Goal: Navigation & Orientation: Find specific page/section

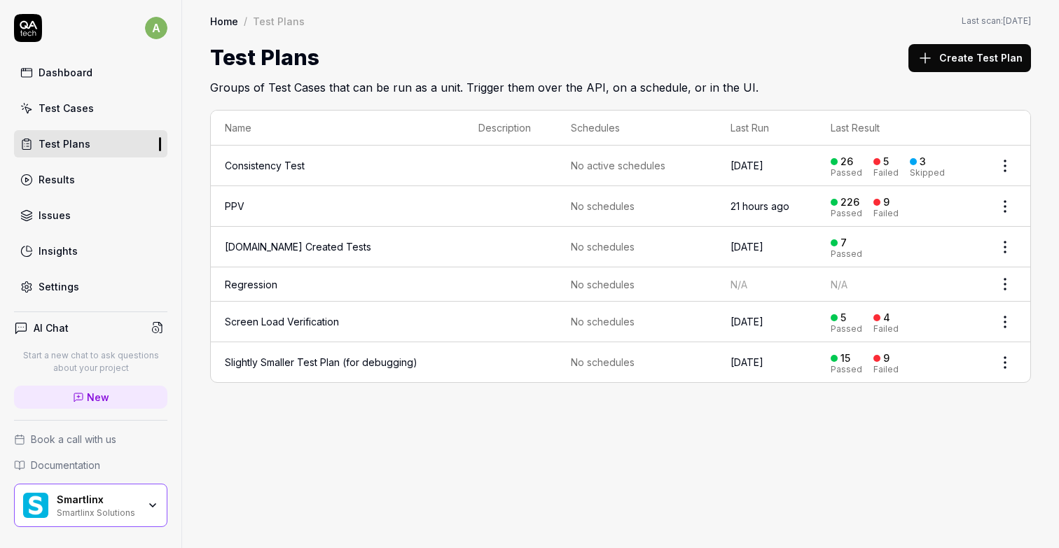
click at [69, 107] on div "Test Cases" at bounding box center [66, 108] width 55 height 15
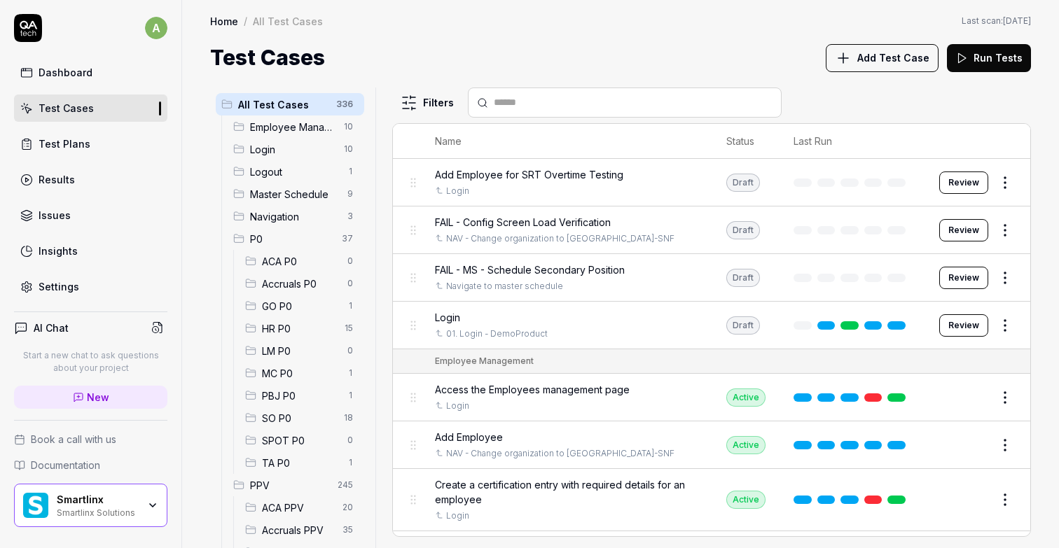
click at [242, 239] on body "a Dashboard Test Cases Test Plans Results Issues Insights Settings AI Chat Star…" at bounding box center [529, 274] width 1059 height 548
click at [265, 148] on span "Login" at bounding box center [292, 149] width 85 height 15
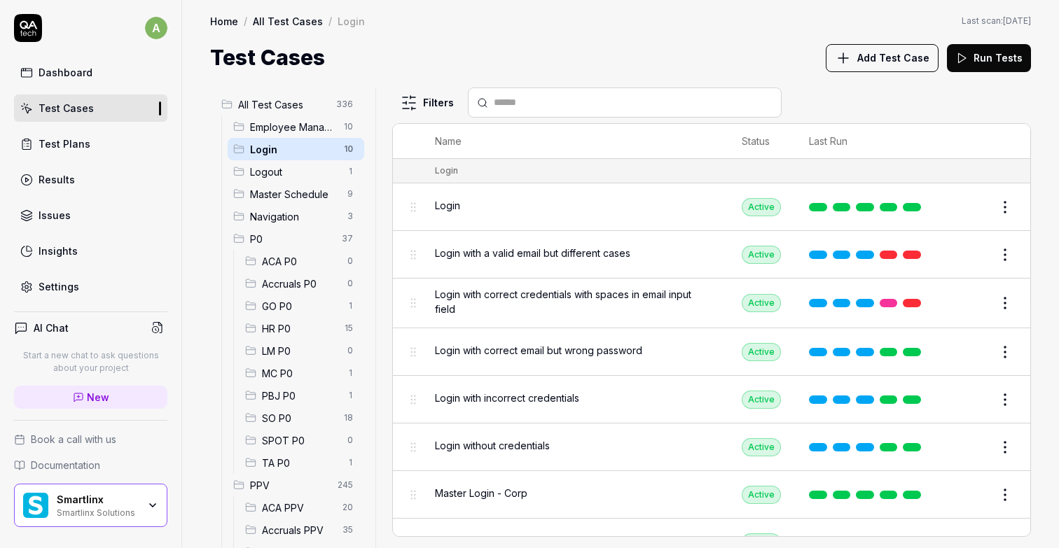
click at [85, 74] on div "Dashboard" at bounding box center [66, 72] width 54 height 15
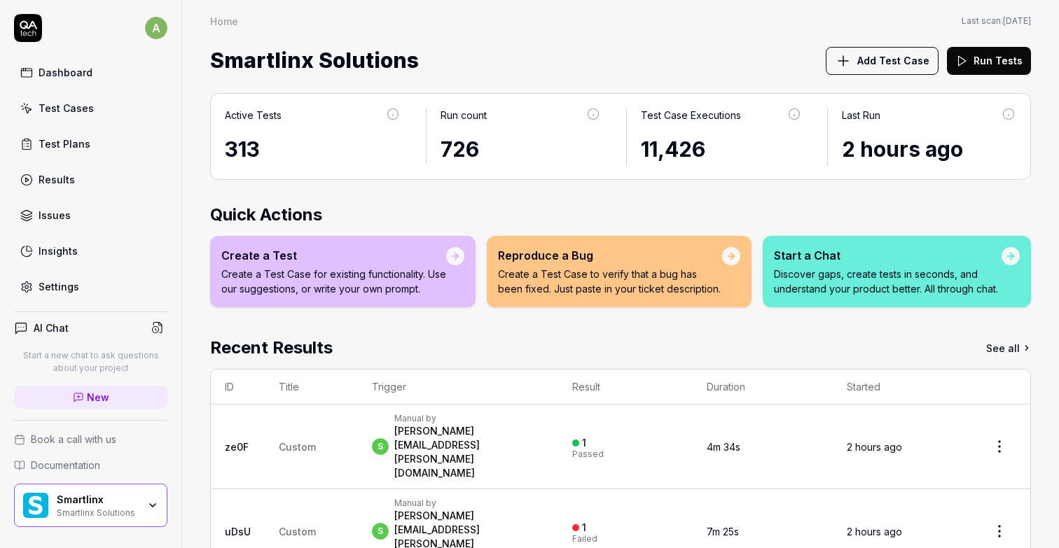
click at [73, 183] on link "Results" at bounding box center [90, 179] width 153 height 27
